Goal: Task Accomplishment & Management: Manage account settings

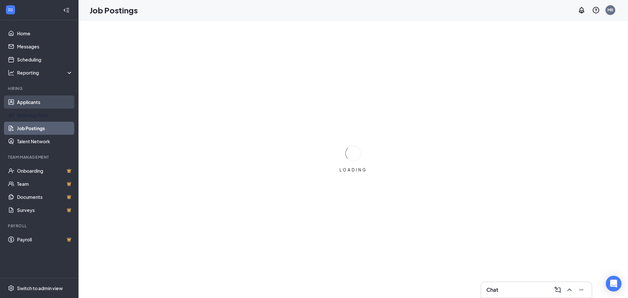
click at [42, 100] on link "Applicants" at bounding box center [45, 101] width 56 height 13
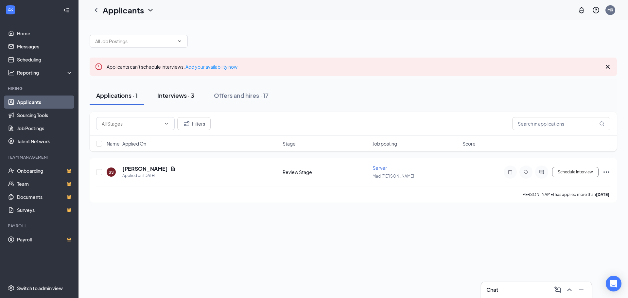
click at [188, 97] on div "Interviews · 3" at bounding box center [175, 95] width 37 height 8
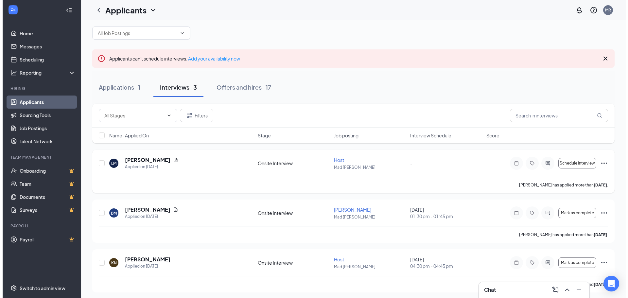
scroll to position [10, 0]
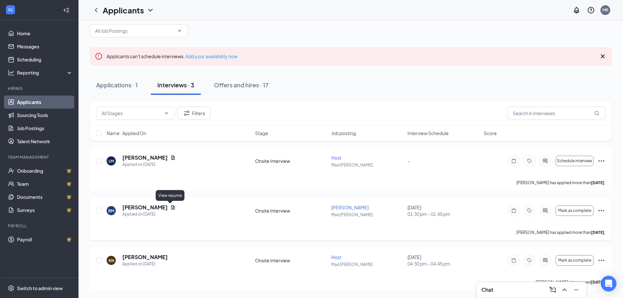
click at [172, 206] on icon "Document" at bounding box center [173, 207] width 4 height 4
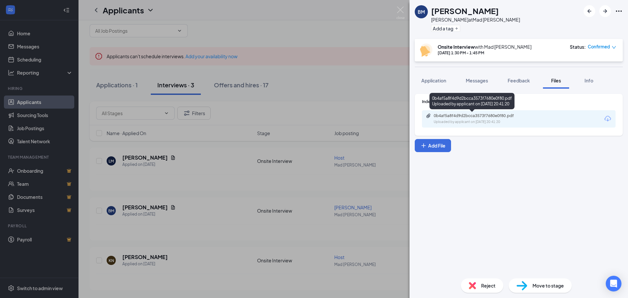
click at [504, 116] on div "0b4af5a8f4d9d2bcca3573f7680e0f80.pdf" at bounding box center [480, 115] width 92 height 5
click at [442, 79] on span "Application" at bounding box center [433, 81] width 25 height 6
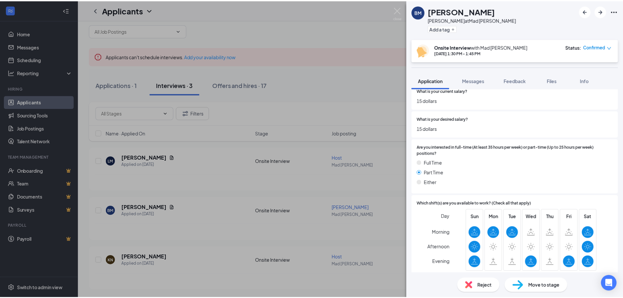
scroll to position [164, 0]
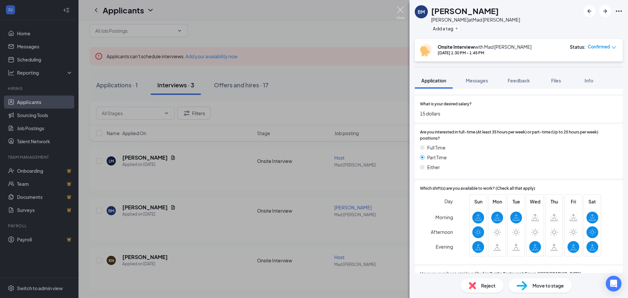
click at [403, 10] on img at bounding box center [400, 13] width 8 height 13
